Goal: Task Accomplishment & Management: Complete application form

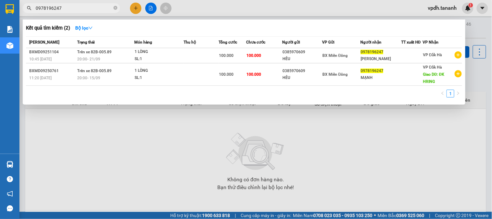
drag, startPoint x: 147, startPoint y: 125, endPoint x: 138, endPoint y: 102, distance: 25.0
click at [147, 125] on div at bounding box center [246, 109] width 492 height 219
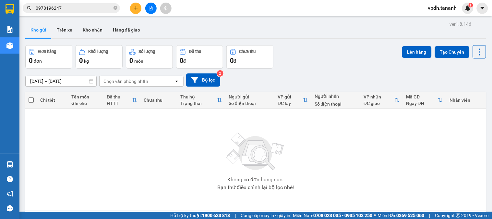
click at [137, 8] on icon "plus" at bounding box center [136, 8] width 5 height 5
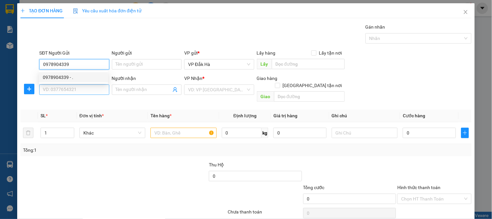
type input "0978904339"
click at [67, 84] on input "SĐT Người Nhận *" at bounding box center [74, 89] width 70 height 10
click at [68, 79] on div "SĐT Người Nhận *" at bounding box center [74, 78] width 70 height 7
click at [68, 84] on input "SĐT Người Nhận *" at bounding box center [74, 89] width 70 height 10
click at [81, 65] on input "0978904339" at bounding box center [74, 64] width 70 height 10
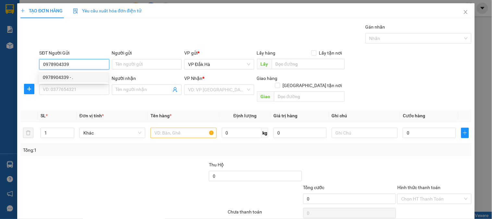
click at [75, 80] on div "0978904339 - ." at bounding box center [73, 77] width 61 height 7
type input "."
type input "0938923756"
type input "."
checkbox input "true"
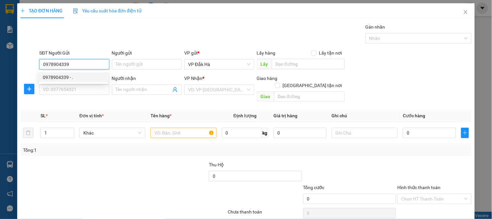
type input "GHTN/Q7/CC"
type input "80.000"
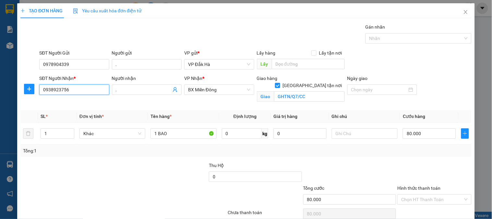
click at [81, 89] on input "0938923756" at bounding box center [74, 89] width 70 height 10
type input "0"
type input "0904860346"
click at [411, 92] on div at bounding box center [383, 89] width 70 height 10
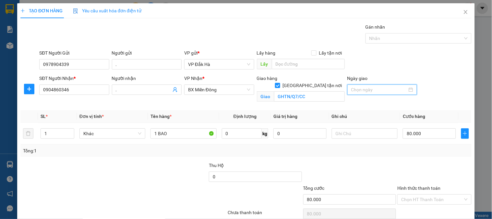
click at [409, 89] on div at bounding box center [383, 89] width 70 height 10
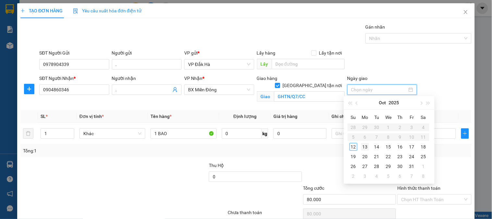
type input "[DATE]"
click at [366, 147] on div "13" at bounding box center [366, 147] width 8 height 8
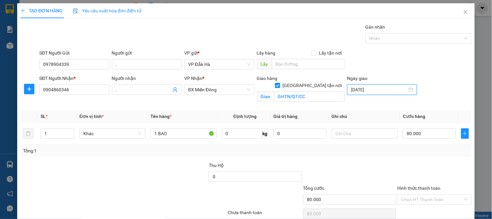
click at [249, 160] on div "Transit Pickup Surcharge Ids Transit Deliver Surcharge Ids Transit Deliver Surc…" at bounding box center [246, 129] width 452 height 212
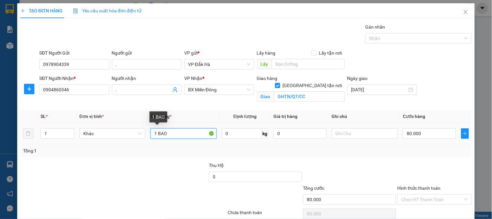
click at [179, 133] on input "1 BAO" at bounding box center [184, 133] width 66 height 10
type input "1 túm+1 sọt"
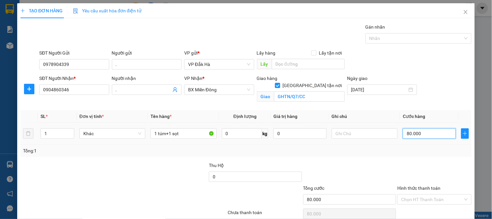
click at [414, 131] on input "80.000" at bounding box center [429, 133] width 53 height 10
type input "1"
type input "10"
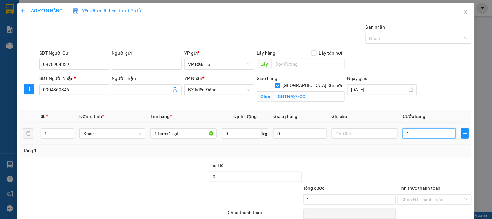
type input "10"
type input "1"
type input "13"
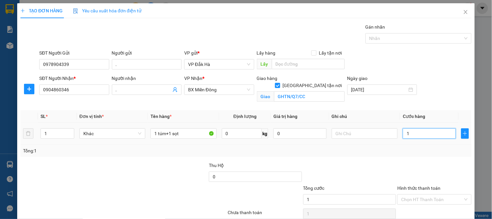
type input "13"
type input "130"
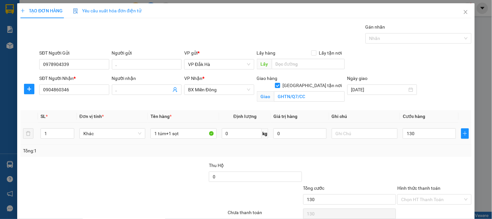
type input "130.000"
click at [379, 150] on div "Tổng: 1" at bounding box center [246, 150] width 446 height 7
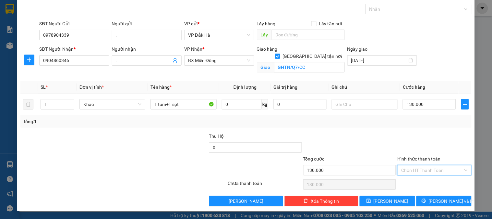
click at [426, 169] on input "Hình thức thanh toán" at bounding box center [433, 170] width 62 height 10
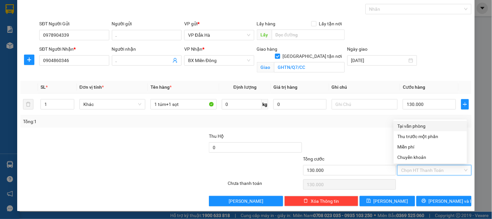
click at [411, 127] on div "Tại văn phòng" at bounding box center [431, 125] width 66 height 7
type input "0"
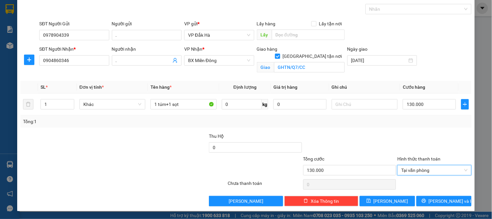
click at [350, 128] on div "Transit Pickup Surcharge Ids Transit Deliver Surcharge Ids Transit Deliver Surc…" at bounding box center [246, 100] width 452 height 212
type input "2"
click at [70, 100] on span "Increase Value" at bounding box center [70, 102] width 7 height 6
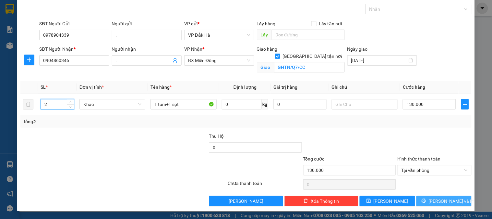
click at [443, 203] on span "[PERSON_NAME] và In" at bounding box center [451, 200] width 45 height 7
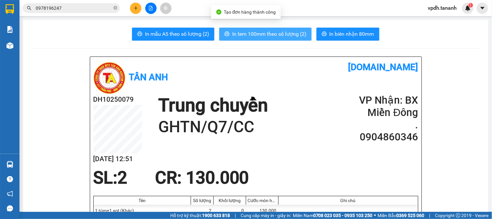
click at [270, 34] on span "In tem 100mm theo số lượng (2)" at bounding box center [269, 34] width 74 height 8
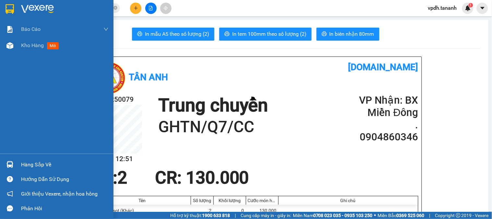
click at [6, 7] on img at bounding box center [10, 9] width 8 height 10
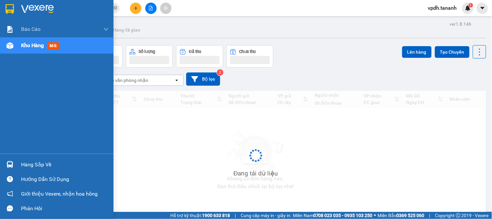
click at [52, 9] on img at bounding box center [37, 9] width 33 height 10
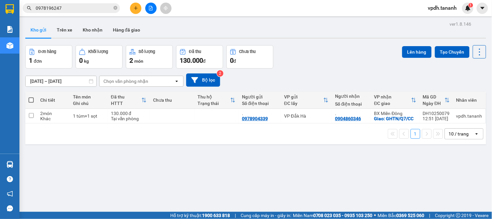
click at [134, 9] on icon "plus" at bounding box center [136, 8] width 5 height 5
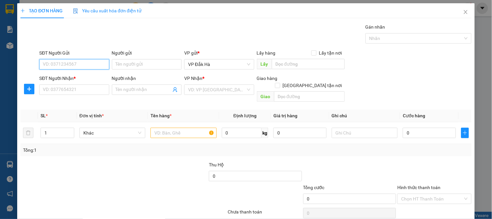
drag, startPoint x: 78, startPoint y: 66, endPoint x: 86, endPoint y: 61, distance: 9.5
click at [80, 64] on input "SĐT Người Gửi" at bounding box center [74, 64] width 70 height 10
type input "0978904339"
click at [60, 77] on div "0978904339 - ." at bounding box center [73, 77] width 61 height 7
type input "."
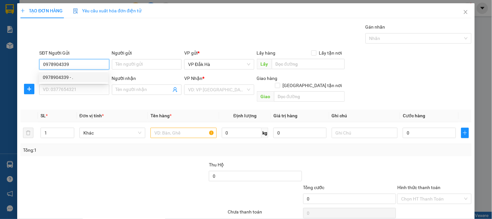
type input "0904860346"
type input "."
checkbox input "true"
type input "GHTN/Q7/CC"
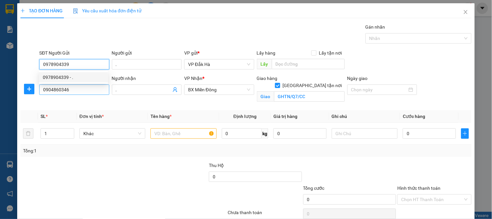
type input "130.000"
type input "0978904339"
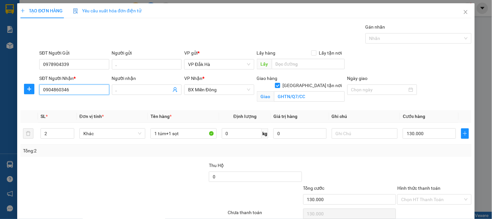
click at [75, 93] on input "0904860346" at bounding box center [74, 89] width 70 height 10
drag, startPoint x: 70, startPoint y: 92, endPoint x: 39, endPoint y: 89, distance: 31.2
click at [40, 90] on input "0904860346" at bounding box center [74, 89] width 70 height 10
click at [75, 106] on div "0938923756 - ." at bounding box center [73, 102] width 61 height 7
type input "0938923756"
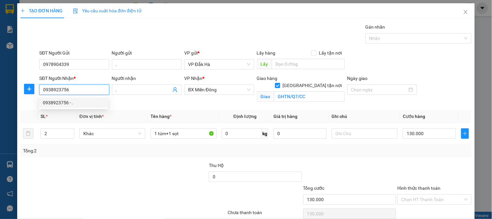
type input "80.000"
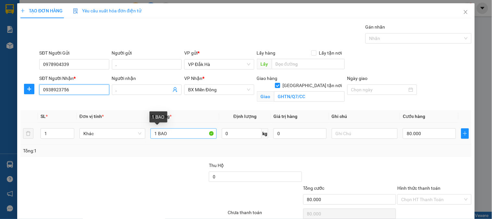
type input "0938923756"
click at [178, 133] on input "1 BAO" at bounding box center [184, 133] width 66 height 10
type input "1 TG"
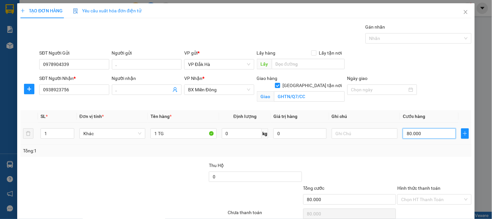
click at [426, 132] on input "80.000" at bounding box center [429, 133] width 53 height 10
type input "5"
type input "50"
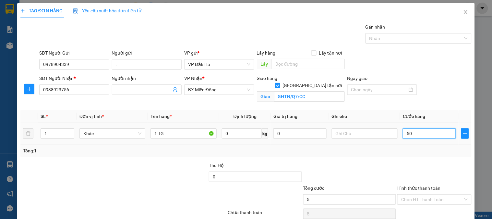
type input "50"
type input "500"
type input "5.000"
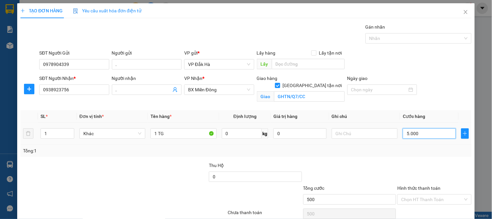
type input "5.000"
type input "50.000"
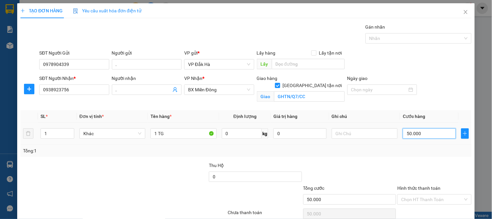
scroll to position [29, 0]
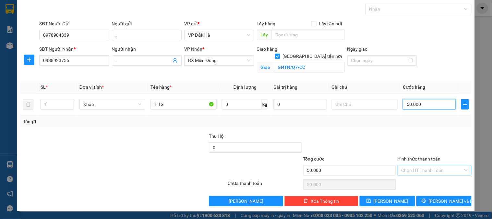
type input "50.000"
click at [417, 169] on input "Hình thức thanh toán" at bounding box center [433, 170] width 62 height 10
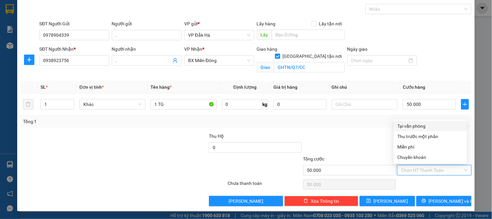
click at [420, 128] on div "Tại văn phòng" at bounding box center [431, 125] width 66 height 7
type input "0"
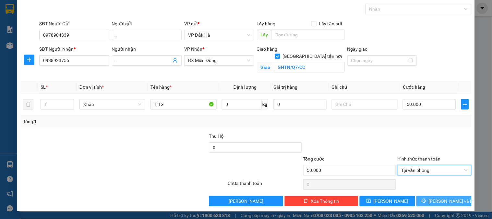
click at [443, 201] on span "[PERSON_NAME] và In" at bounding box center [451, 200] width 45 height 7
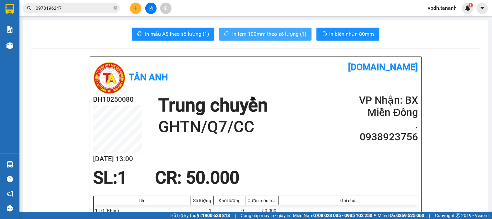
click at [239, 28] on button "In tem 100mm theo số lượng (1)" at bounding box center [265, 34] width 93 height 13
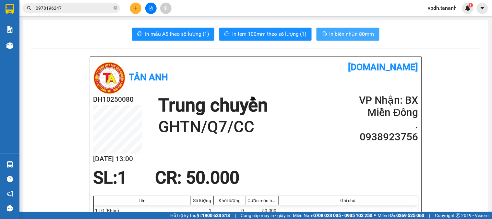
click at [350, 38] on span "In biên nhận 80mm" at bounding box center [352, 34] width 45 height 8
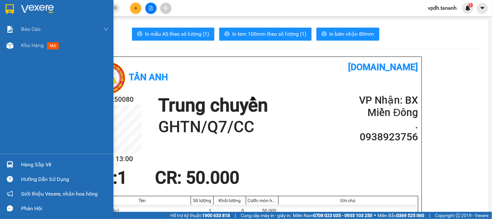
click at [8, 5] on img at bounding box center [10, 9] width 8 height 10
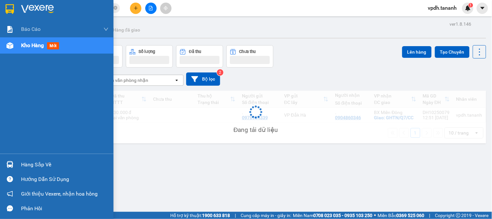
click at [25, 7] on img at bounding box center [37, 9] width 33 height 10
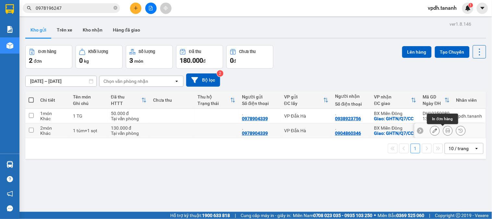
click at [446, 131] on icon at bounding box center [448, 130] width 5 height 5
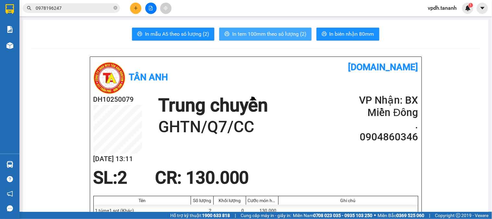
click at [247, 28] on button "In tem 100mm theo số lượng (2)" at bounding box center [265, 34] width 93 height 13
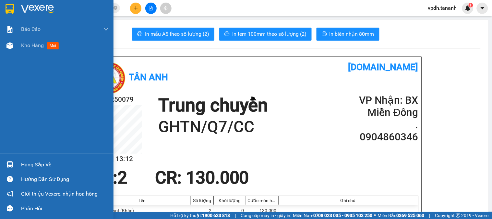
click at [16, 7] on div at bounding box center [57, 10] width 114 height 21
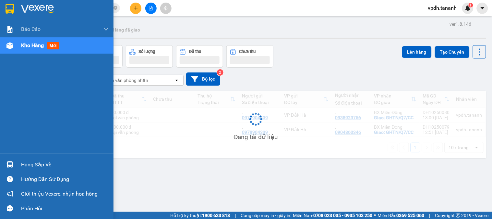
click at [33, 9] on img at bounding box center [37, 9] width 33 height 10
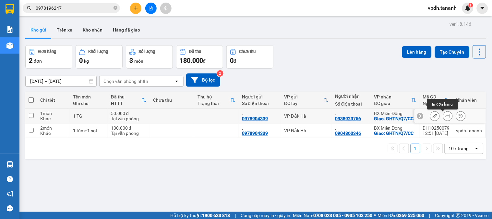
click at [446, 114] on button at bounding box center [448, 115] width 9 height 11
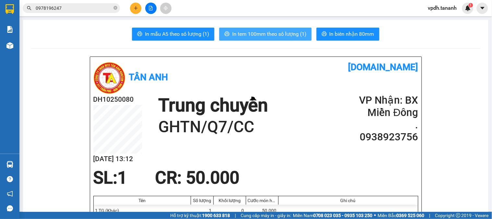
click at [257, 39] on button "In tem 100mm theo số lượng (1)" at bounding box center [265, 34] width 93 height 13
click at [257, 35] on span "In tem 100mm theo số lượng (1)" at bounding box center [269, 34] width 74 height 8
click at [131, 7] on button at bounding box center [135, 8] width 11 height 11
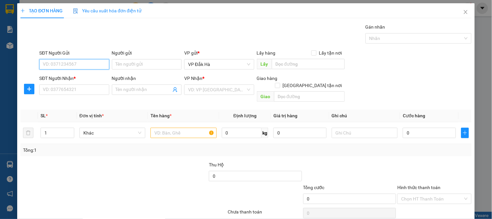
click at [80, 64] on input "SĐT Người Gửi" at bounding box center [74, 64] width 70 height 10
type input "0978195739"
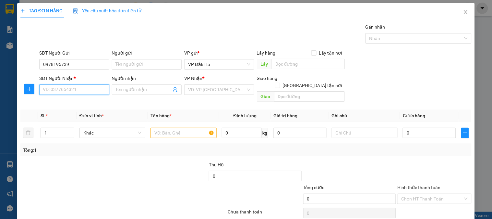
click at [72, 89] on input "SĐT Người Nhận *" at bounding box center [74, 89] width 70 height 10
type input "0984305930"
click at [125, 89] on input "Người nhận" at bounding box center [144, 89] width 56 height 7
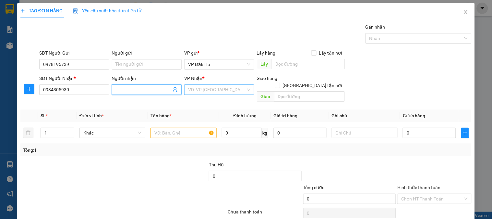
type input "."
click at [199, 89] on input "search" at bounding box center [216, 90] width 57 height 10
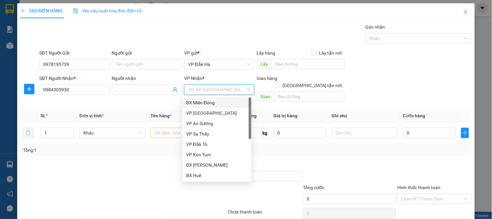
drag, startPoint x: 214, startPoint y: 102, endPoint x: 240, endPoint y: 98, distance: 27.0
click at [214, 103] on div "BX Miền Đông" at bounding box center [216, 102] width 61 height 7
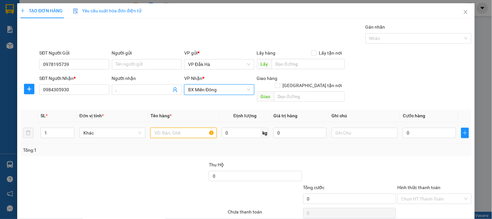
click at [174, 129] on input "text" at bounding box center [184, 133] width 66 height 10
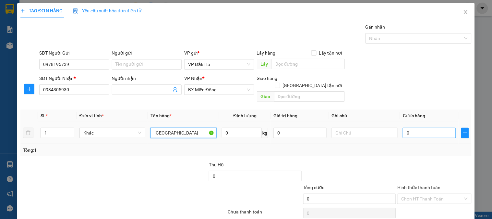
type input "[GEOGRAPHIC_DATA]"
click at [412, 128] on input "0" at bounding box center [429, 133] width 53 height 10
type input "5"
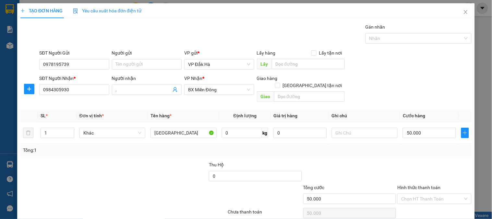
drag, startPoint x: 430, startPoint y: 202, endPoint x: 429, endPoint y: 197, distance: 5.3
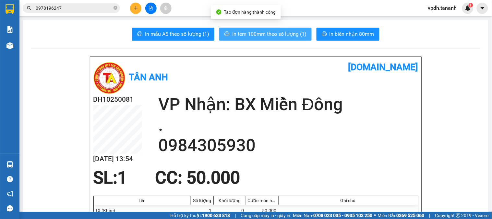
click at [238, 34] on span "In tem 100mm theo số lượng (1)" at bounding box center [269, 34] width 74 height 8
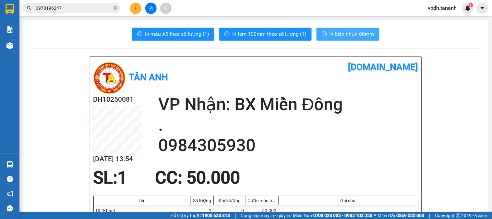
click at [357, 34] on span "In biên nhận 80mm" at bounding box center [352, 34] width 45 height 8
